Goal: Task Accomplishment & Management: Manage account settings

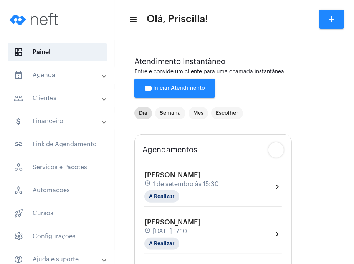
click at [39, 73] on mat-panel-title "calendar_month_outlined Agenda" at bounding box center [58, 75] width 89 height 9
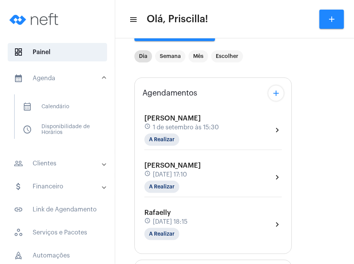
scroll to position [102, 0]
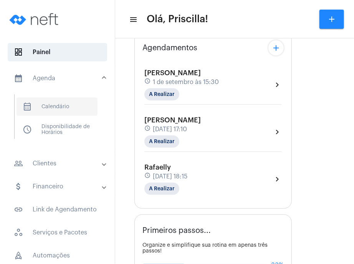
click at [58, 99] on span "calendar_month_outlined Calendário" at bounding box center [57, 107] width 81 height 18
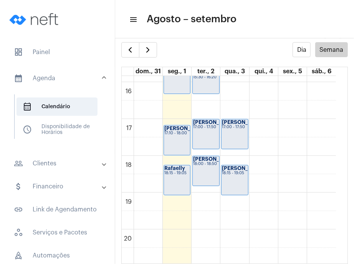
scroll to position [599, 0]
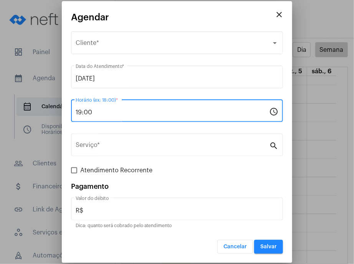
click at [193, 114] on input "19:00" at bounding box center [172, 112] width 193 height 7
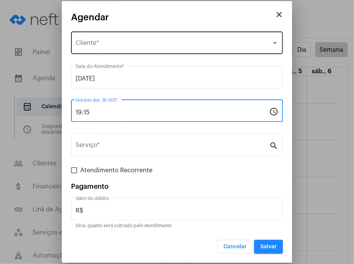
type input "19:15"
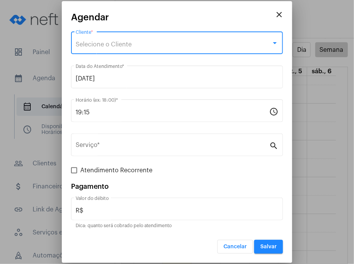
click at [186, 46] on div "Selecione o Cliente" at bounding box center [174, 44] width 196 height 7
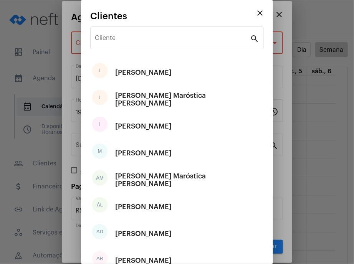
click at [186, 46] on div "Cliente" at bounding box center [172, 37] width 155 height 24
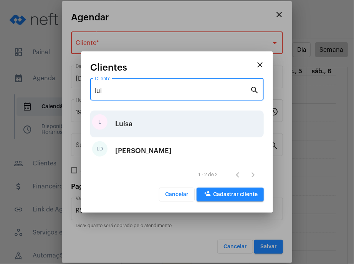
type input "lui"
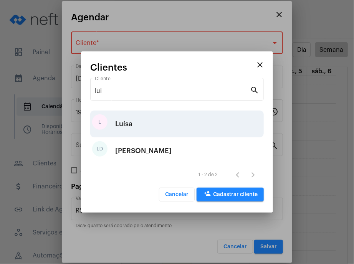
click at [179, 128] on div "[PERSON_NAME]" at bounding box center [177, 124] width 174 height 27
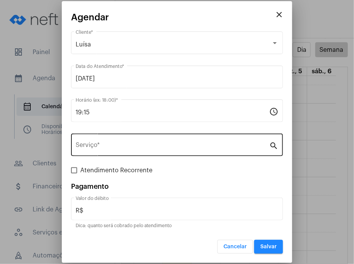
click at [182, 150] on div "Serviço *" at bounding box center [172, 144] width 193 height 24
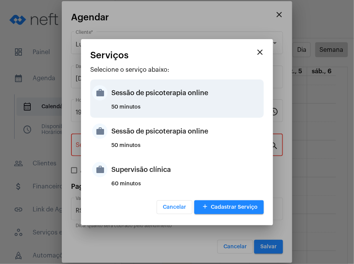
click at [187, 99] on div "Sessão de psicoterapia online" at bounding box center [186, 92] width 150 height 23
type input "Sessão de psicoterapia online"
type input "R$ 230"
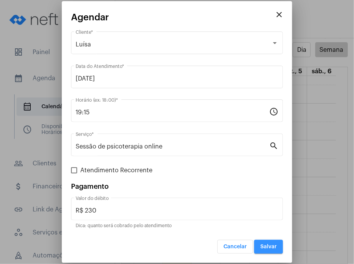
click at [264, 245] on span "Salvar" at bounding box center [268, 246] width 17 height 5
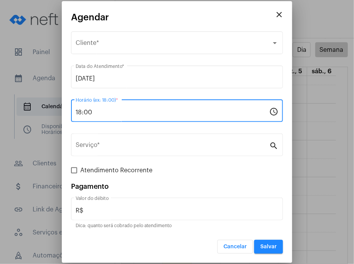
click at [154, 112] on input "18:00" at bounding box center [172, 112] width 193 height 7
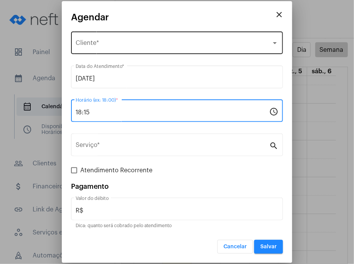
type input "18:15"
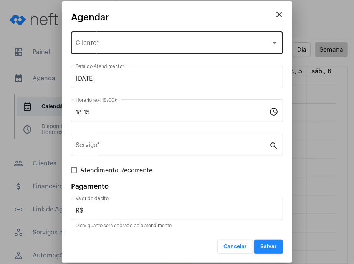
click at [149, 36] on div "Selecione o Cliente Cliente *" at bounding box center [177, 42] width 203 height 24
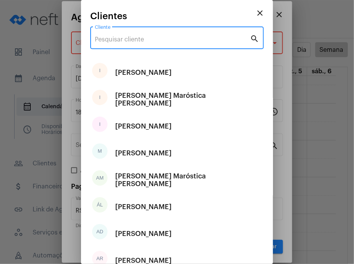
click at [149, 36] on input "Cliente" at bounding box center [172, 39] width 155 height 7
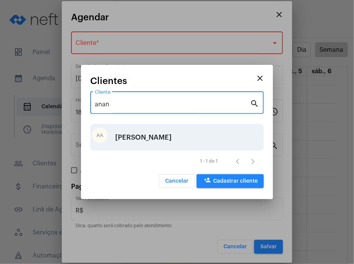
type input "anan"
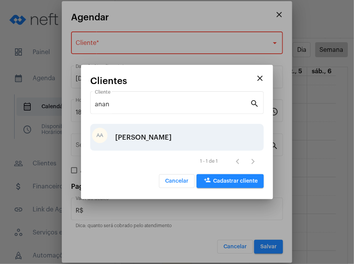
click at [169, 137] on div "[PERSON_NAME]" at bounding box center [143, 137] width 56 height 23
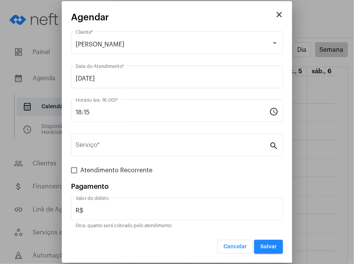
click at [169, 137] on div "Serviço *" at bounding box center [172, 144] width 193 height 24
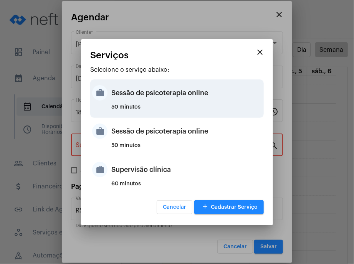
click at [179, 84] on div "Sessão de psicoterapia online" at bounding box center [186, 92] width 150 height 23
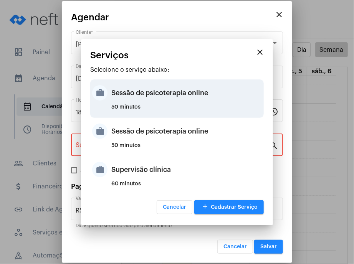
type input "Sessão de psicoterapia online"
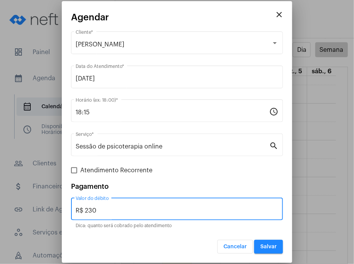
click at [230, 210] on input "R$ 230" at bounding box center [177, 210] width 203 height 7
type input "R$ 125"
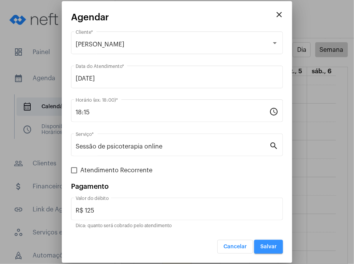
click at [265, 244] on span "Salvar" at bounding box center [268, 246] width 17 height 5
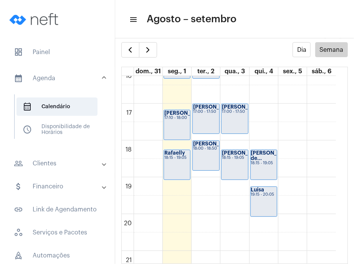
click at [86, 169] on mat-expansion-panel-header "people_outline Clientes" at bounding box center [60, 163] width 110 height 18
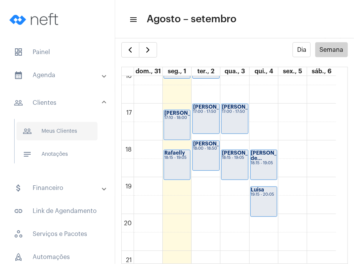
click at [88, 127] on span "people_outline Meus Clientes" at bounding box center [57, 131] width 81 height 18
